Goal: Task Accomplishment & Management: Use online tool/utility

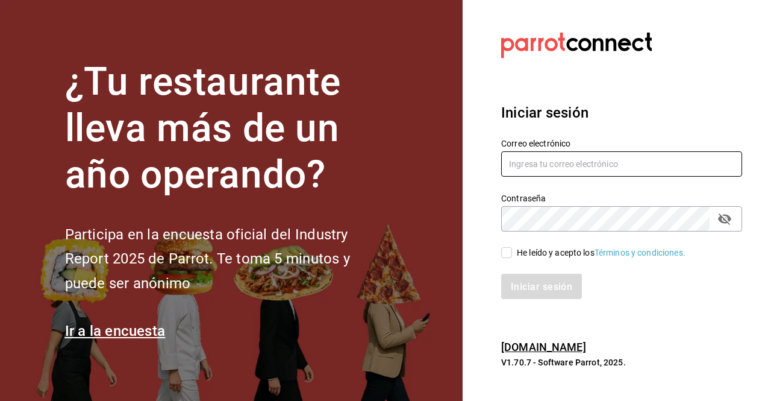
type input "[EMAIL_ADDRESS][DOMAIN_NAME]"
click at [512, 255] on span "He leído y acepto los Términos y condiciones." at bounding box center [599, 252] width 174 height 13
click at [512, 255] on input "He leído y acepto los Términos y condiciones." at bounding box center [506, 252] width 11 height 11
checkbox input "true"
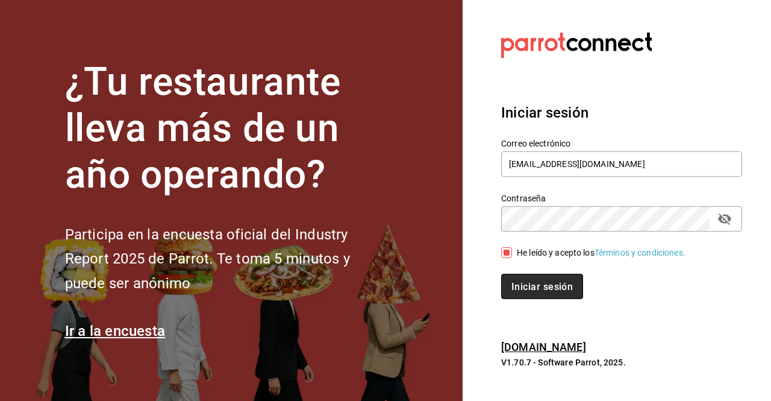
click at [542, 296] on button "Iniciar sesión" at bounding box center [542, 286] width 82 height 25
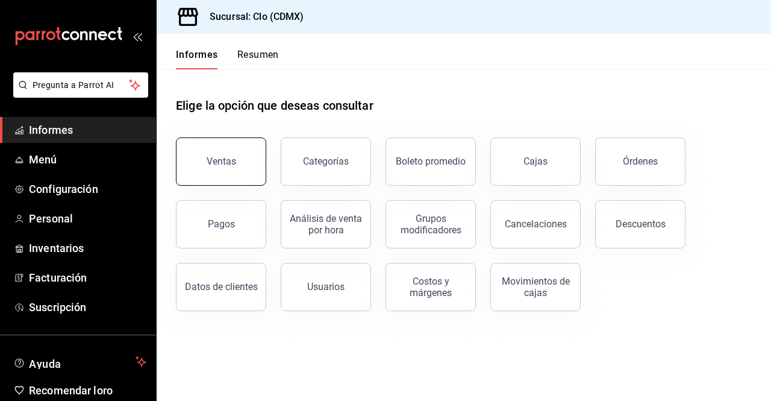
click at [235, 172] on button "Ventas" at bounding box center [221, 161] width 90 height 48
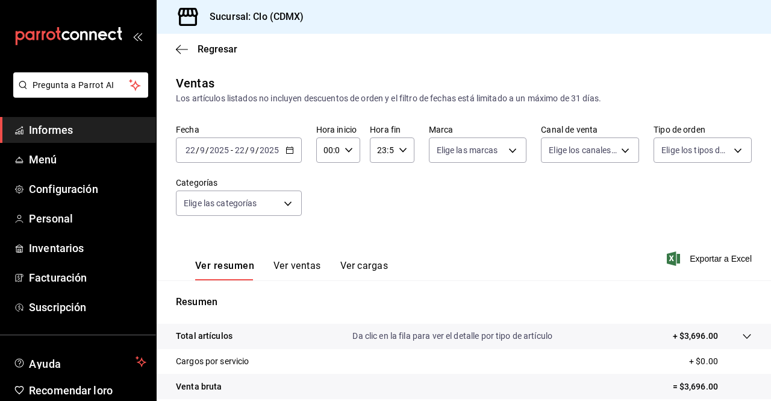
click at [286, 150] on icon "button" at bounding box center [290, 150] width 8 height 8
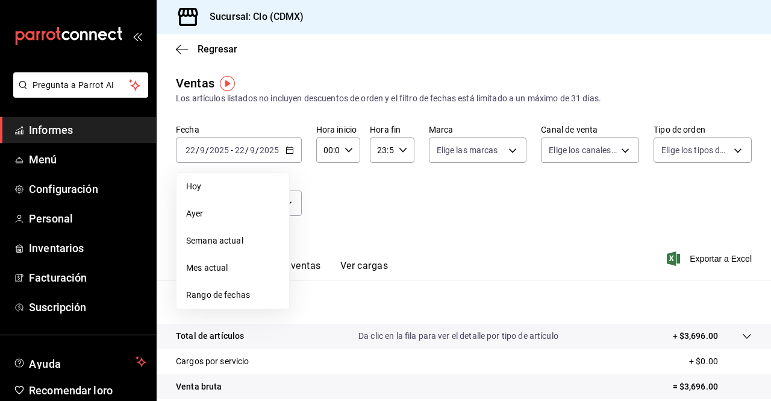
click at [368, 225] on div "Fecha [DATE] [DATE] - [DATE] [DATE] [DATE] [DATE] Semana actual Mes actual Rang…" at bounding box center [464, 177] width 576 height 106
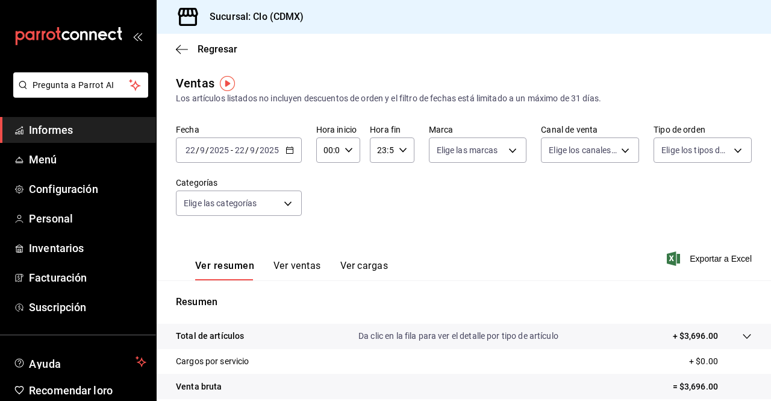
click at [82, 133] on span "Informes" at bounding box center [88, 130] width 118 height 16
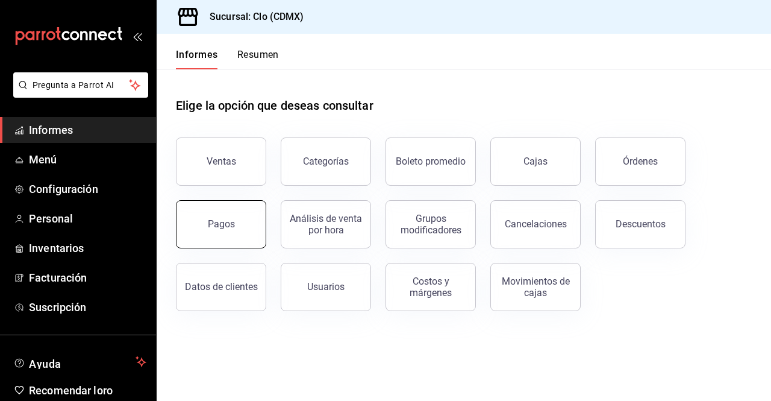
click at [249, 221] on button "Pagos" at bounding box center [221, 224] width 90 height 48
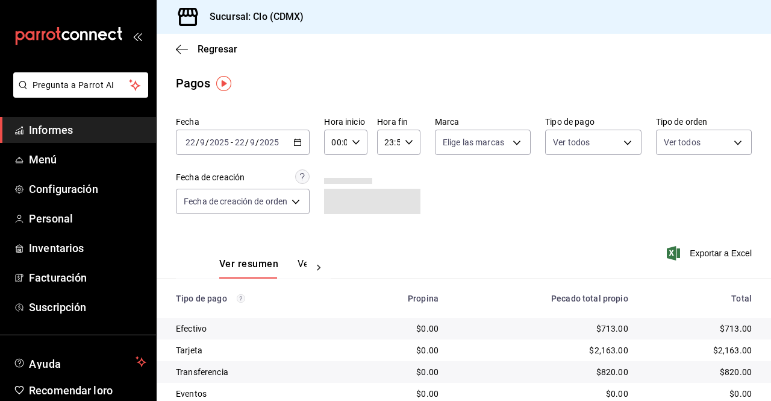
click at [300, 142] on \(Stroke\) "button" at bounding box center [298, 141] width 7 height 1
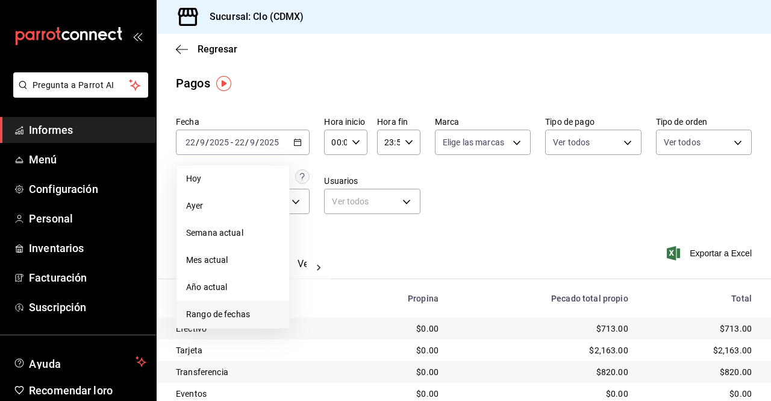
click at [233, 315] on font "Rango de fechas" at bounding box center [218, 314] width 64 height 10
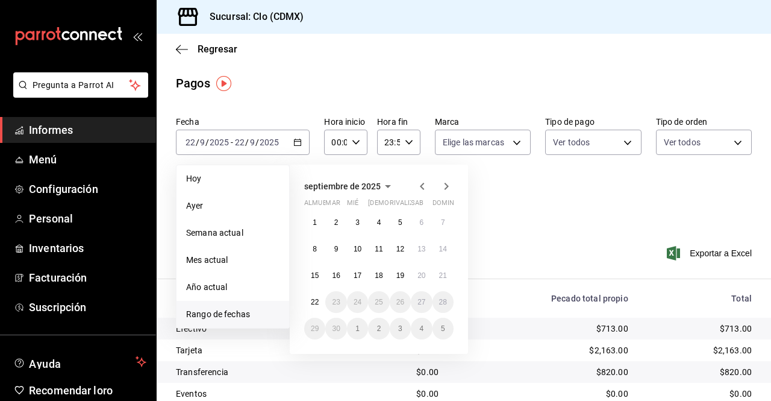
click at [424, 189] on icon "button" at bounding box center [422, 186] width 14 height 14
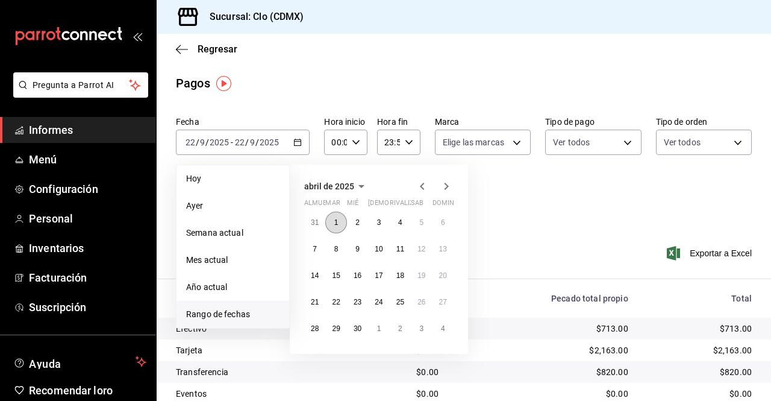
click at [327, 224] on button "1" at bounding box center [335, 223] width 21 height 22
click at [357, 324] on font "30" at bounding box center [358, 328] width 8 height 8
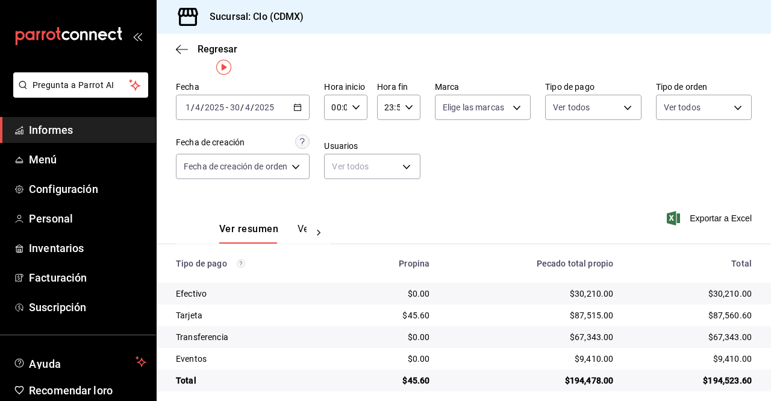
scroll to position [45, 0]
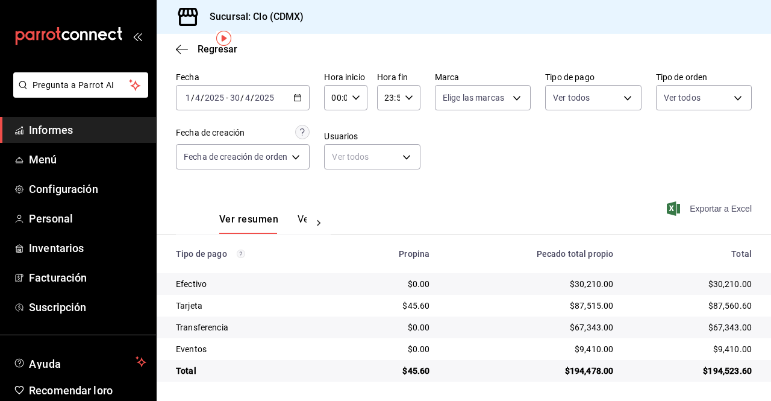
click at [706, 202] on span "Exportar a Excel" at bounding box center [711, 208] width 83 height 14
click at [301, 101] on \(Stroke\) "button" at bounding box center [297, 98] width 7 height 7
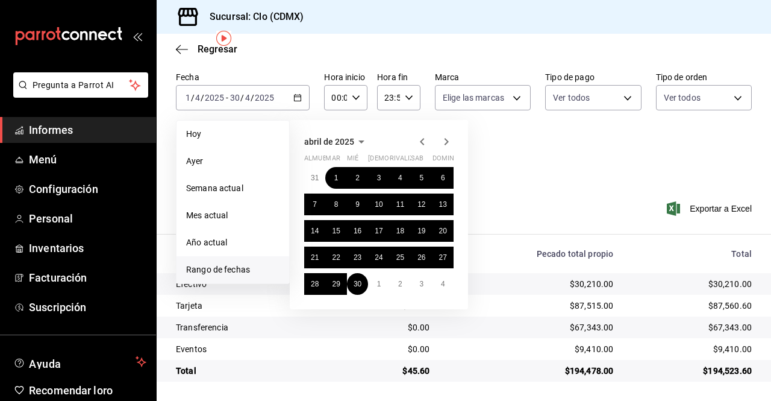
click at [424, 143] on icon "button" at bounding box center [422, 141] width 14 height 14
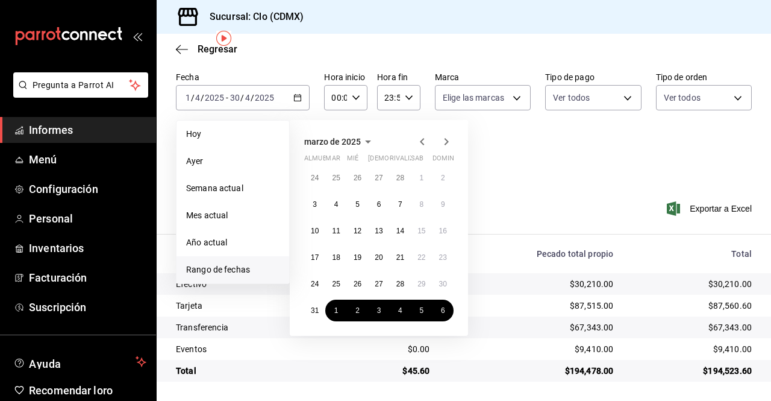
click at [424, 143] on icon "button" at bounding box center [422, 141] width 14 height 14
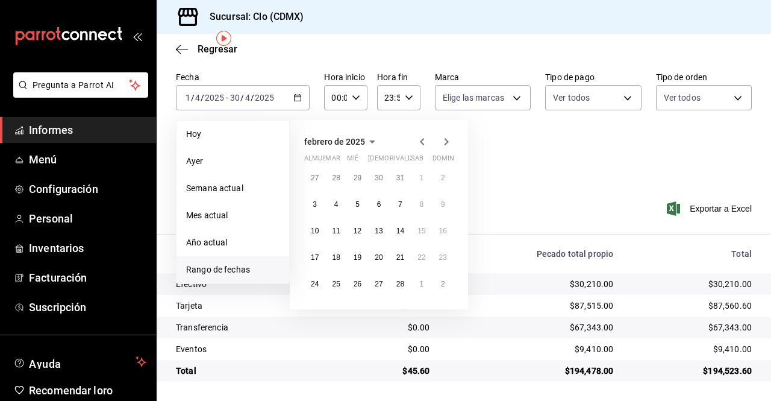
click at [423, 138] on icon "button" at bounding box center [422, 141] width 4 height 7
click at [365, 177] on button "1" at bounding box center [357, 178] width 21 height 22
click at [402, 291] on button "31" at bounding box center [400, 284] width 21 height 22
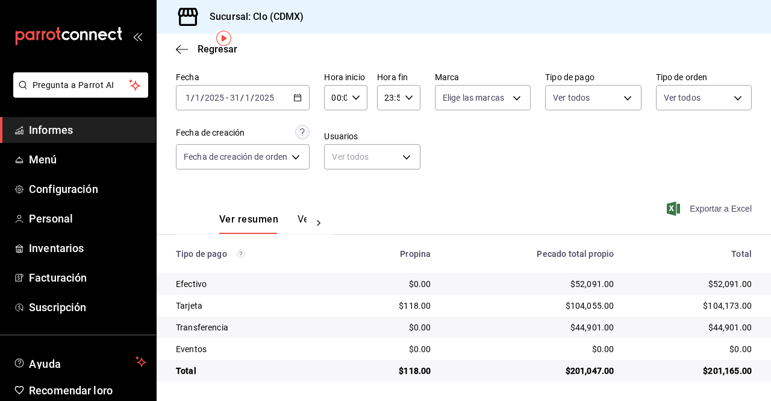
click at [714, 212] on font "Exportar a Excel" at bounding box center [721, 209] width 62 height 10
click at [301, 93] on icon "button" at bounding box center [297, 97] width 8 height 8
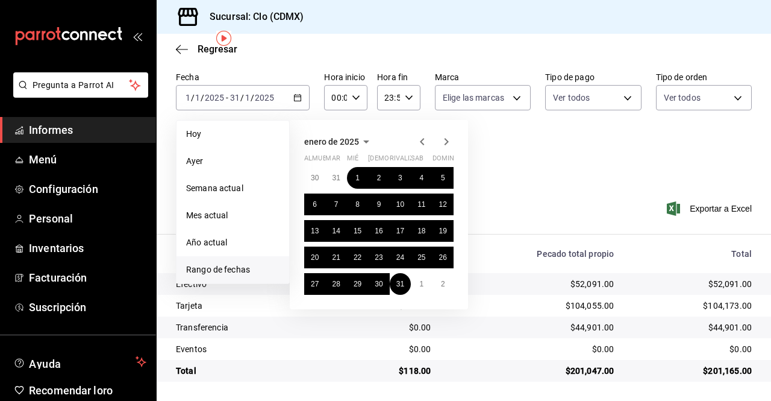
click at [447, 140] on icon "button" at bounding box center [447, 141] width 4 height 7
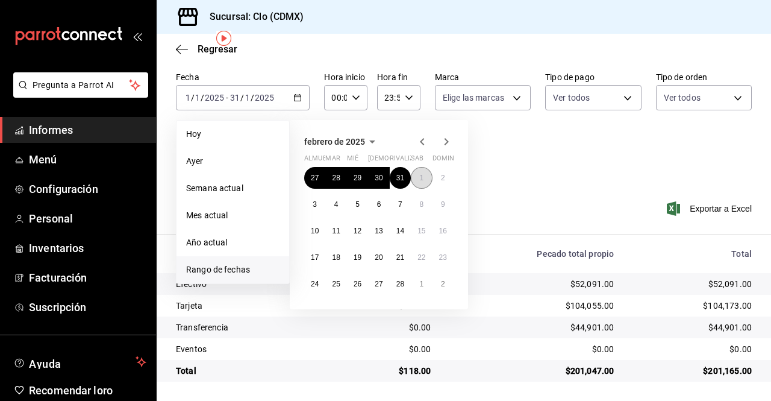
click at [425, 176] on button "1" at bounding box center [421, 178] width 21 height 22
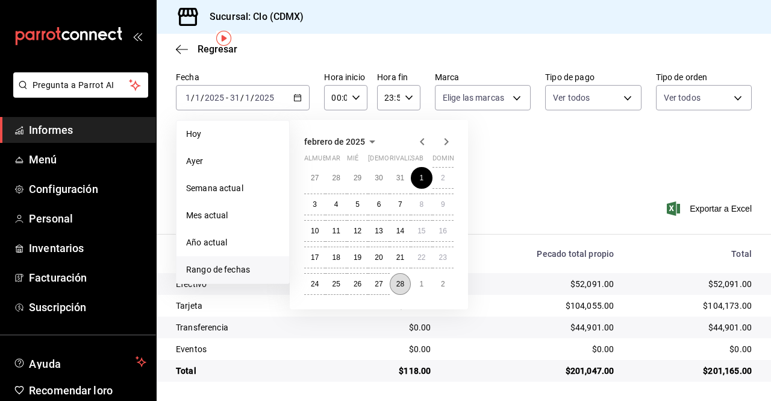
click at [403, 287] on button "28" at bounding box center [400, 284] width 21 height 22
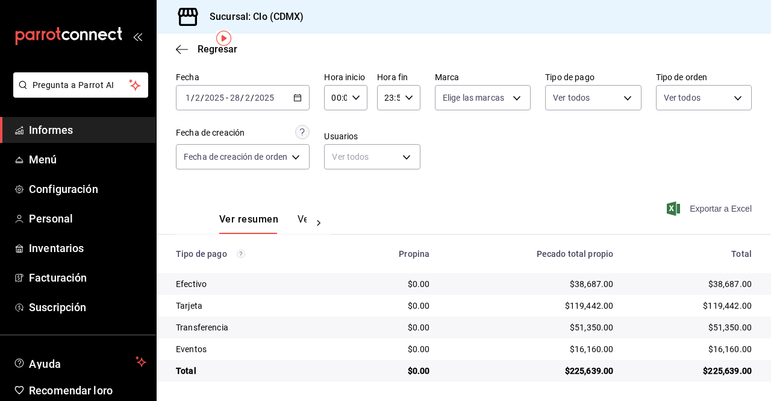
click at [667, 208] on icon "button" at bounding box center [673, 208] width 13 height 14
click at [297, 96] on icon "button" at bounding box center [297, 97] width 8 height 8
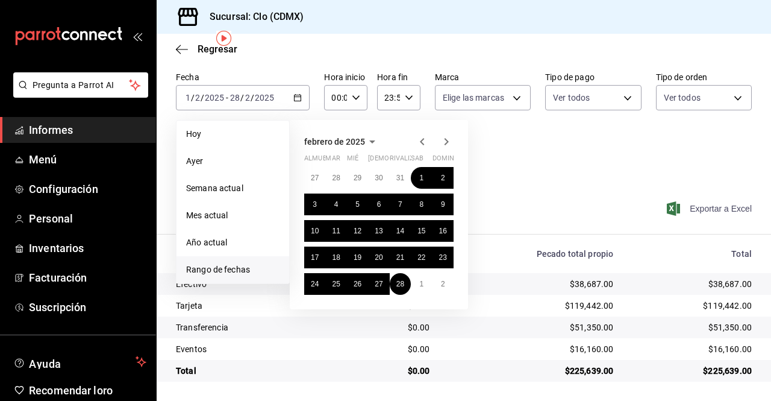
click at [448, 139] on icon "button" at bounding box center [446, 141] width 14 height 14
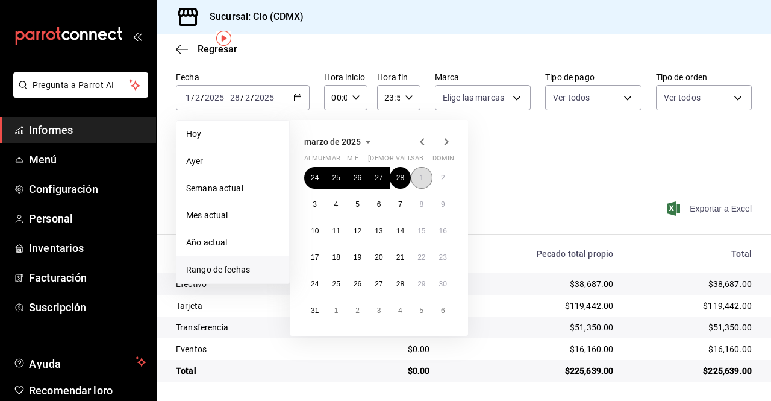
click at [419, 178] on font "1" at bounding box center [421, 178] width 4 height 8
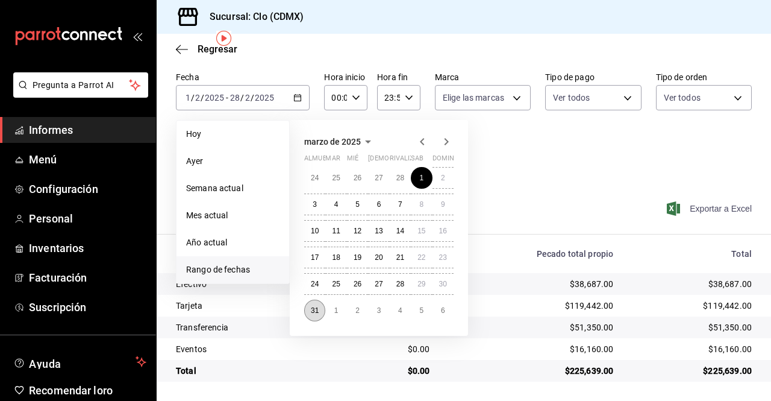
click at [307, 315] on button "31" at bounding box center [314, 311] width 21 height 22
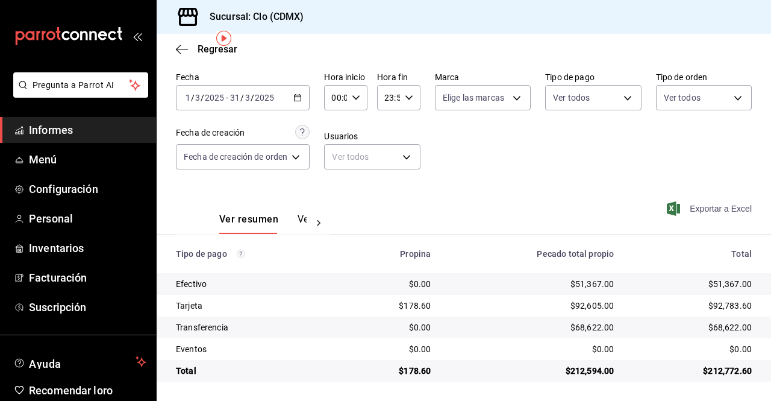
click at [680, 207] on span "Exportar a Excel" at bounding box center [711, 208] width 83 height 14
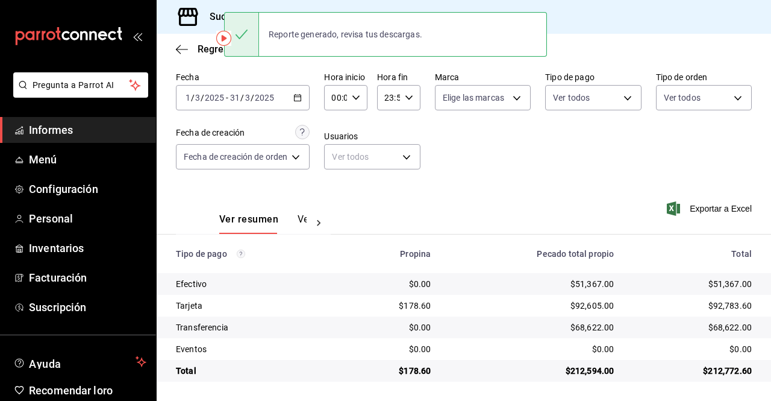
click at [656, 54] on div "Regresar" at bounding box center [464, 49] width 615 height 31
click at [300, 97] on icon "button" at bounding box center [297, 97] width 8 height 8
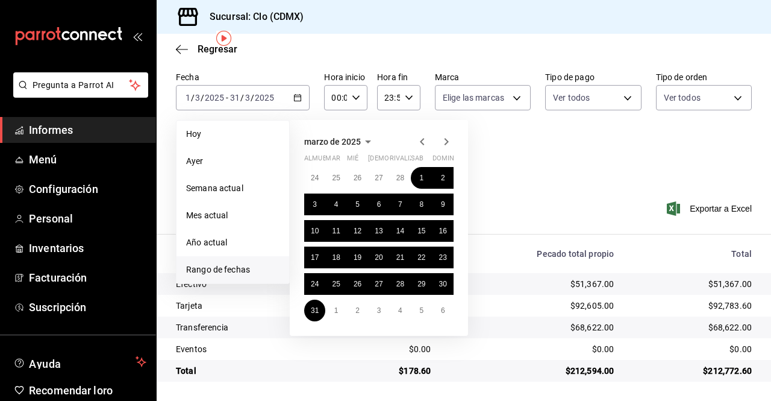
click at [443, 140] on icon "button" at bounding box center [446, 141] width 14 height 14
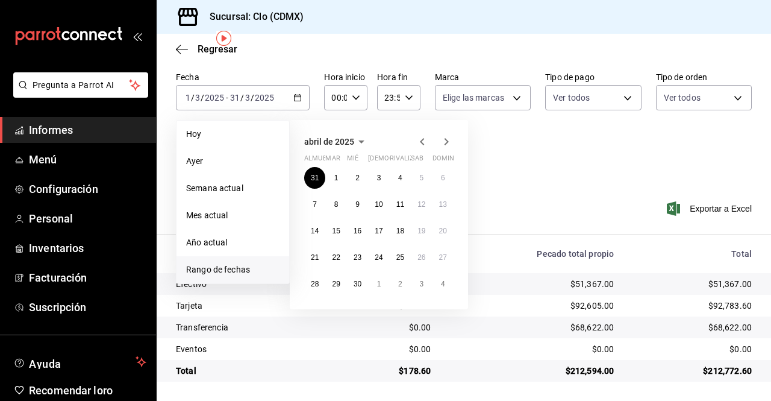
click at [443, 140] on icon "button" at bounding box center [446, 141] width 14 height 14
click at [379, 177] on font "1" at bounding box center [379, 178] width 4 height 8
click at [422, 280] on font "31" at bounding box center [422, 284] width 8 height 8
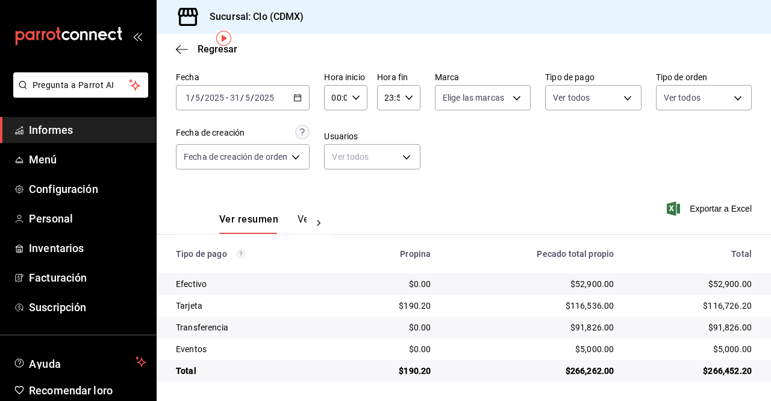
click at [709, 200] on div "Exportar a Excel" at bounding box center [699, 209] width 105 height 50
click at [714, 210] on font "Exportar a Excel" at bounding box center [721, 209] width 62 height 10
click at [690, 210] on font "Exportar a Excel" at bounding box center [721, 209] width 62 height 10
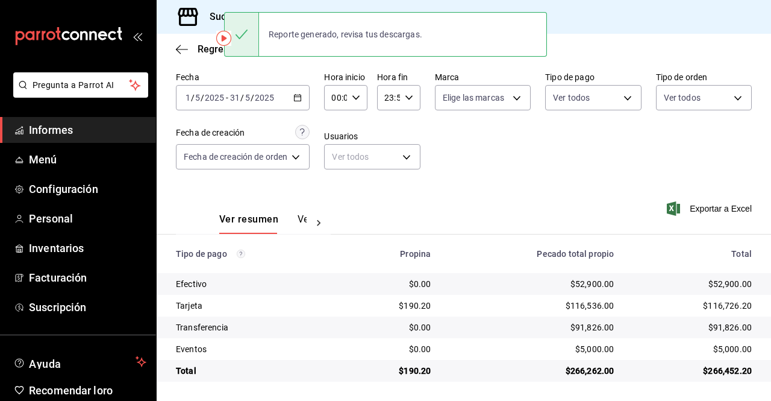
click at [639, 154] on div "Fecha [DATE] [DATE] - [DATE] [DATE] Hora inicio 00:00 Hora inicio Hora fin 23:5…" at bounding box center [464, 125] width 576 height 117
click at [301, 95] on \(Stroke\) "button" at bounding box center [297, 98] width 7 height 7
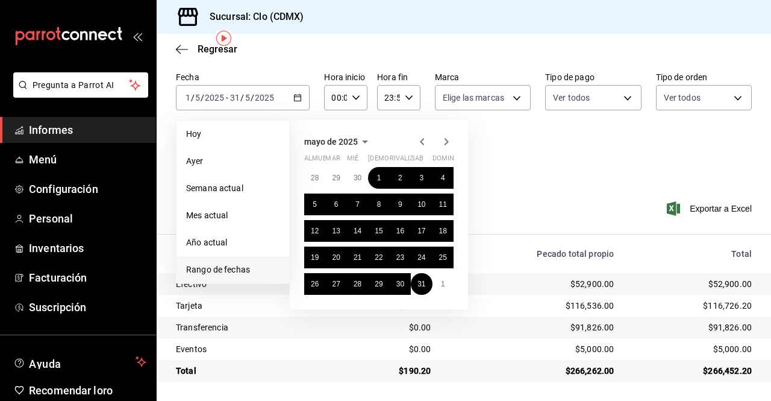
click at [445, 137] on icon "button" at bounding box center [446, 141] width 14 height 14
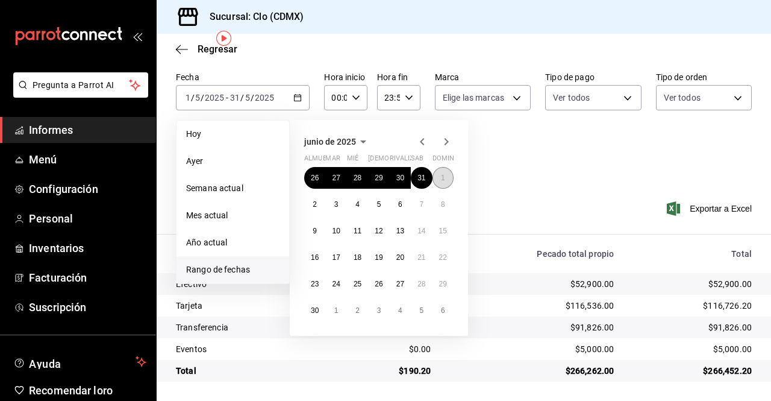
click at [443, 175] on font "1" at bounding box center [443, 178] width 4 height 8
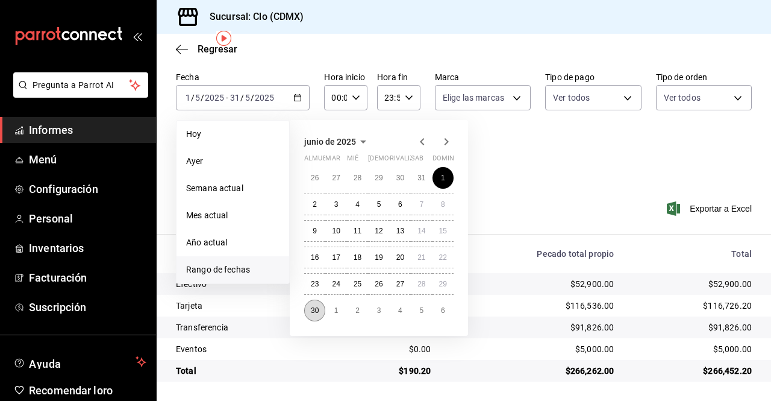
click at [318, 315] on button "30" at bounding box center [314, 311] width 21 height 22
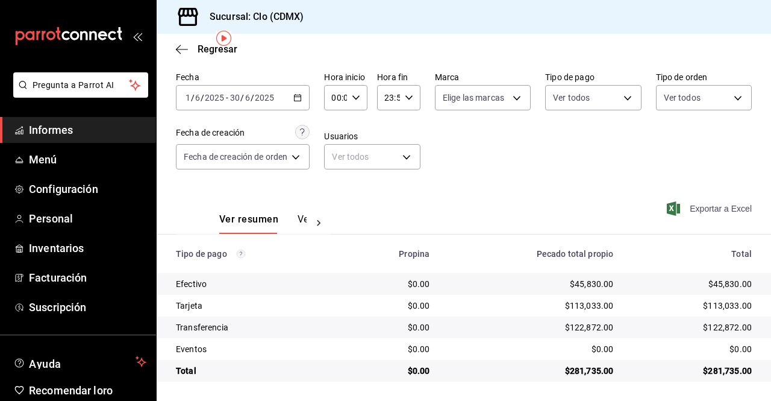
click at [694, 207] on font "Exportar a Excel" at bounding box center [721, 209] width 62 height 10
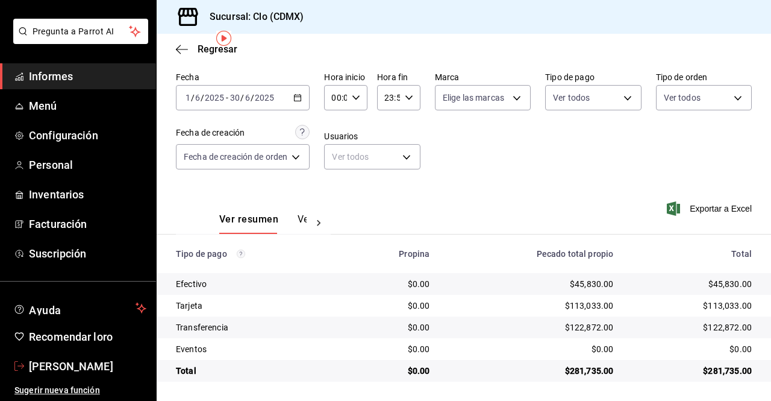
click at [69, 369] on font "[PERSON_NAME]" at bounding box center [71, 366] width 84 height 13
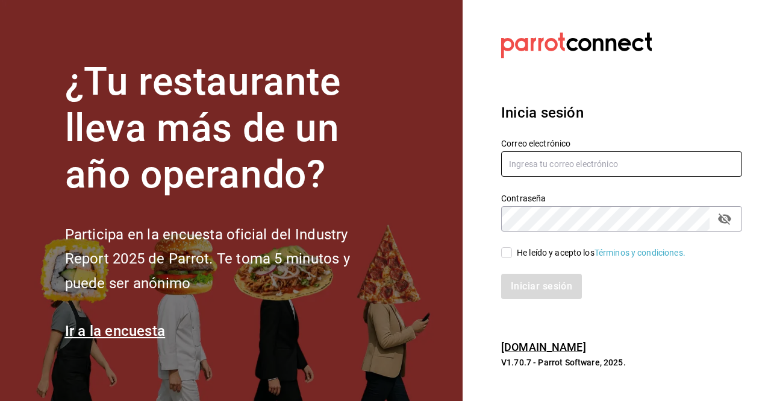
type input "[EMAIL_ADDRESS][DOMAIN_NAME]"
